Goal: Task Accomplishment & Management: Manage account settings

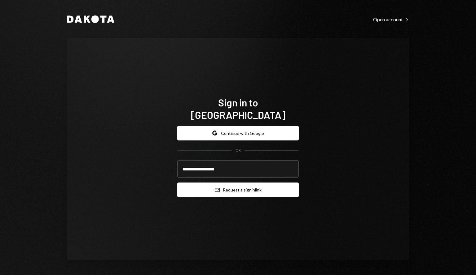
type input "**********"
click at [256, 184] on button "Email Request a sign in link" at bounding box center [237, 190] width 121 height 15
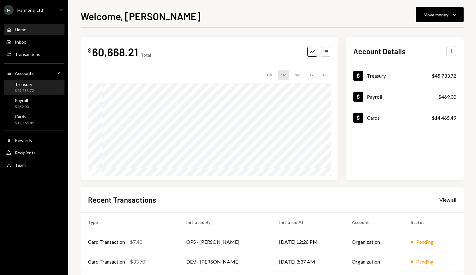
click at [33, 88] on div "$45,733.72" at bounding box center [24, 90] width 19 height 5
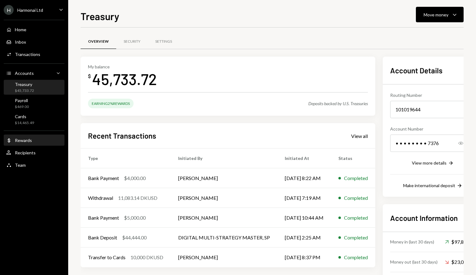
click at [45, 146] on div "Dollar Rewards" at bounding box center [34, 140] width 56 height 11
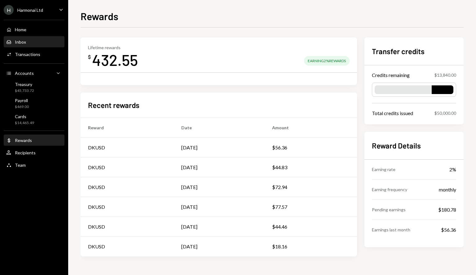
click at [28, 44] on div "Inbox Inbox" at bounding box center [34, 42] width 56 height 6
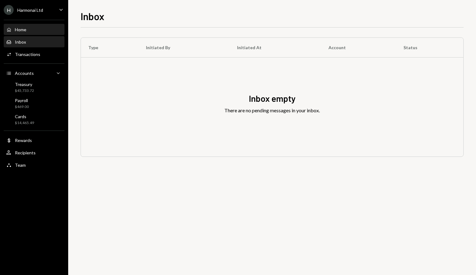
click at [29, 33] on div "Home Home" at bounding box center [34, 29] width 56 height 11
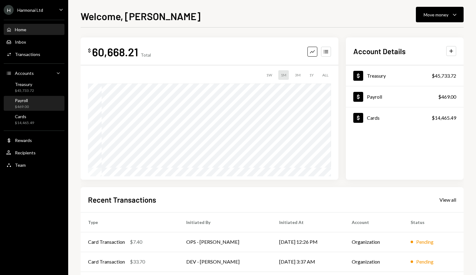
click at [41, 105] on div "Payroll $469.00" at bounding box center [34, 104] width 56 height 12
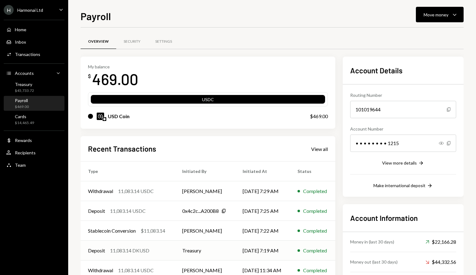
click at [145, 251] on div "11,083.14 DKUSD" at bounding box center [129, 250] width 39 height 7
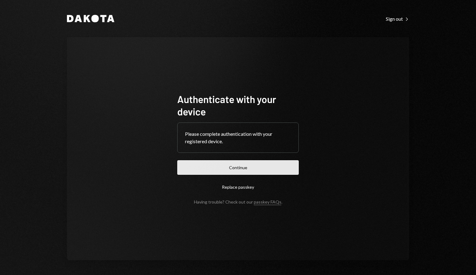
click at [266, 173] on button "Continue" at bounding box center [237, 168] width 121 height 15
